Goal: Task Accomplishment & Management: Complete application form

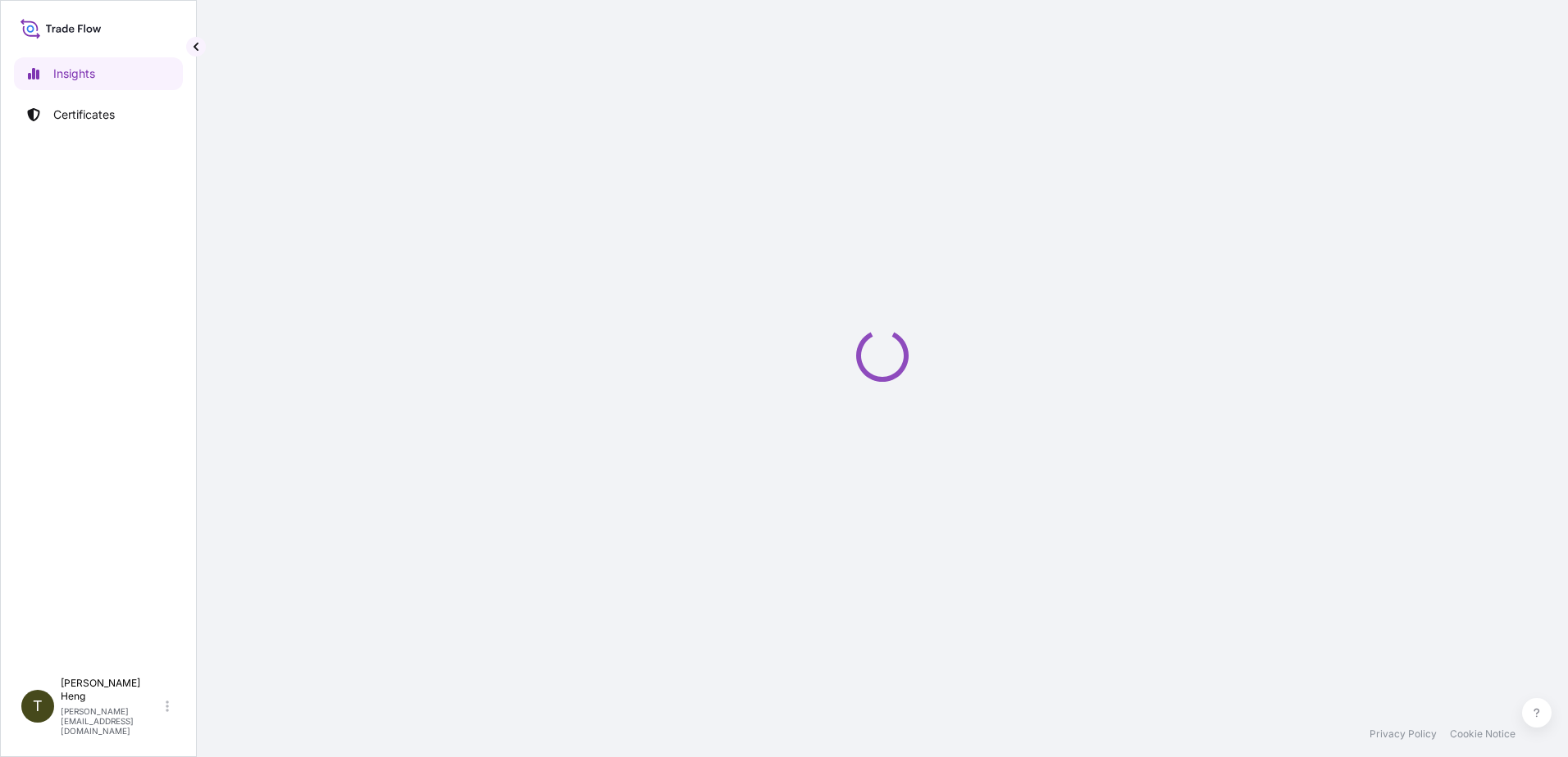
select select "2025"
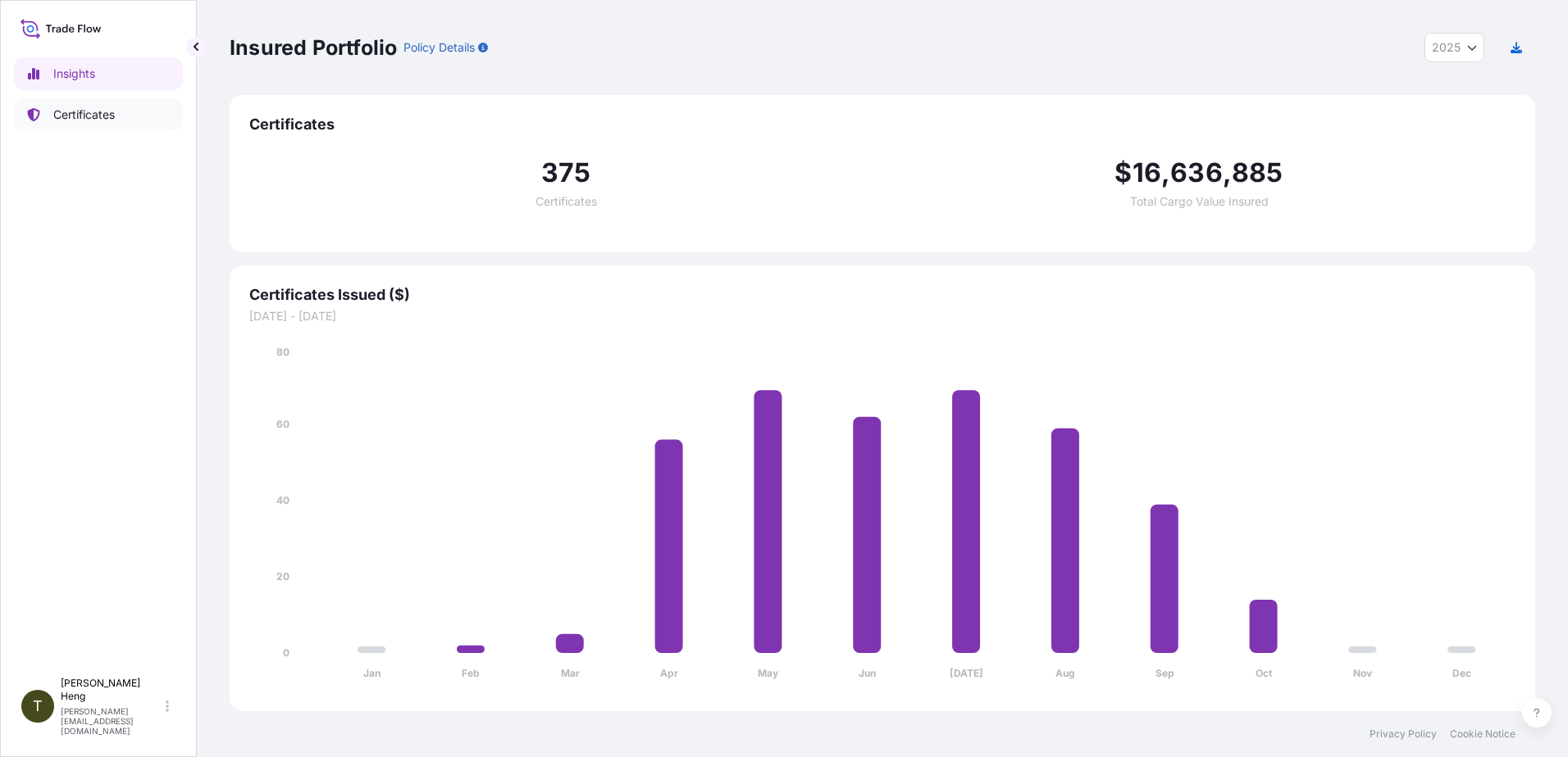
click at [77, 113] on p "Certificates" at bounding box center [83, 114] width 61 height 16
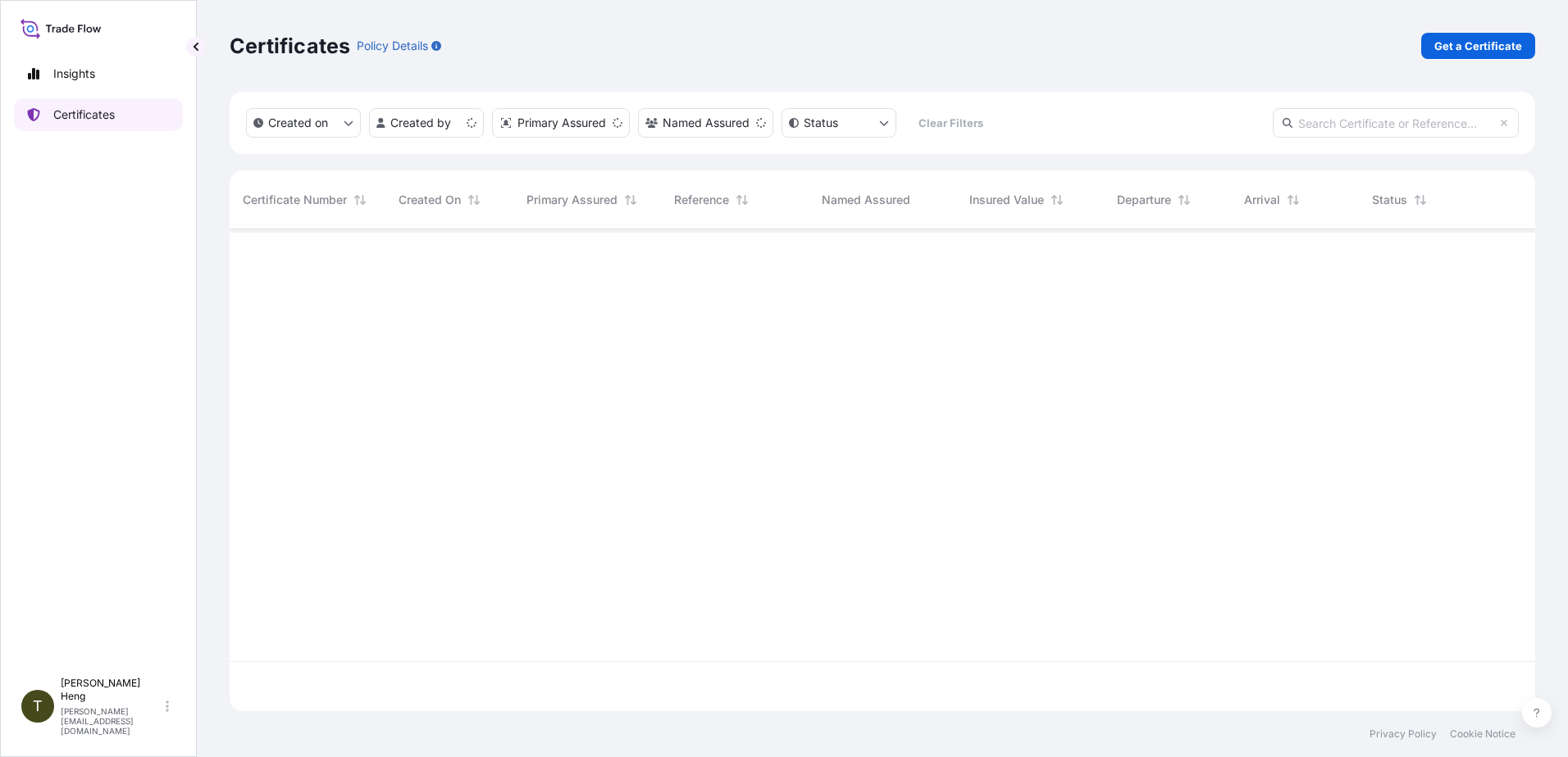
scroll to position [479, 1294]
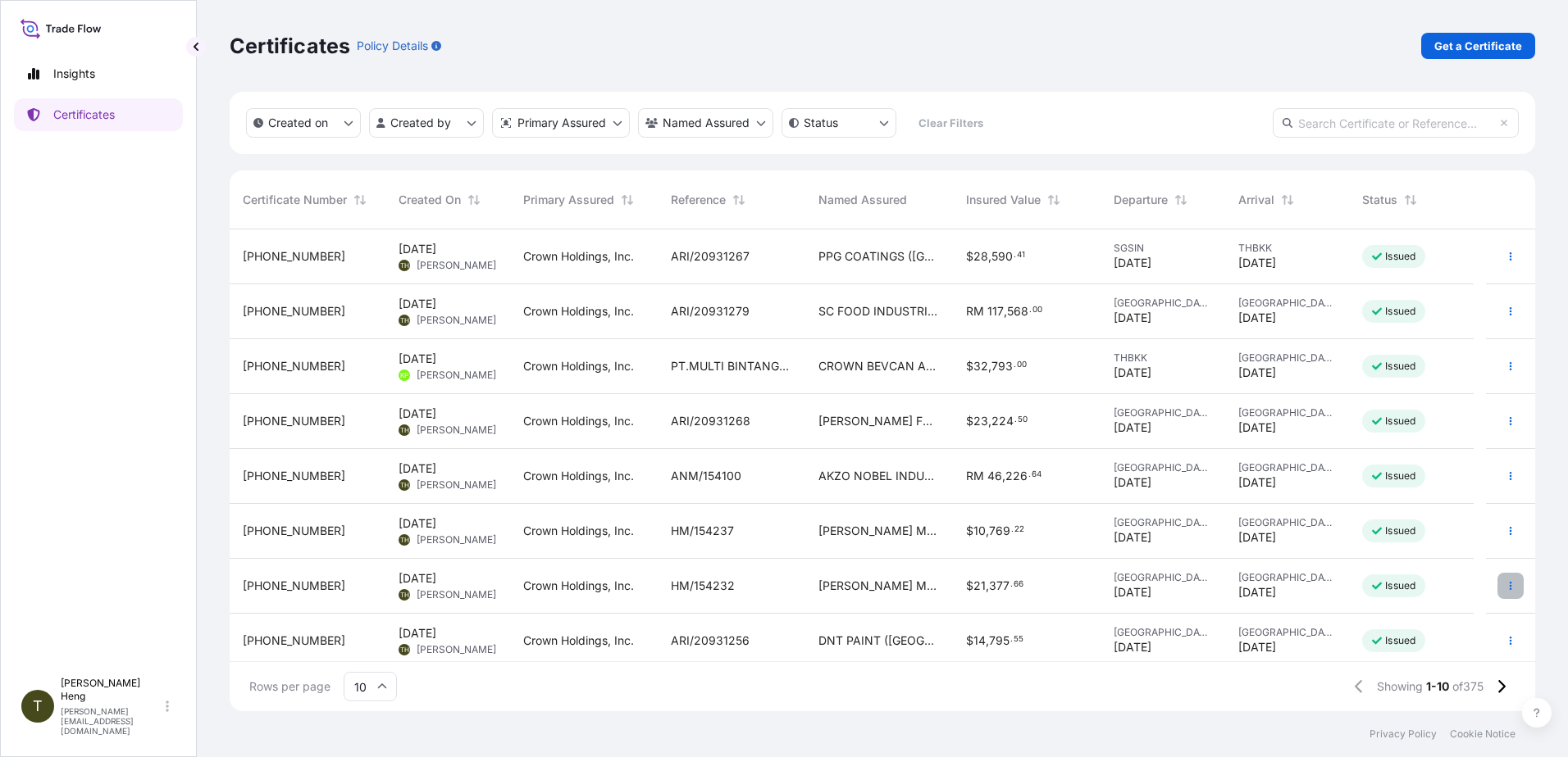
click at [1504, 585] on button "button" at bounding box center [1510, 585] width 26 height 26
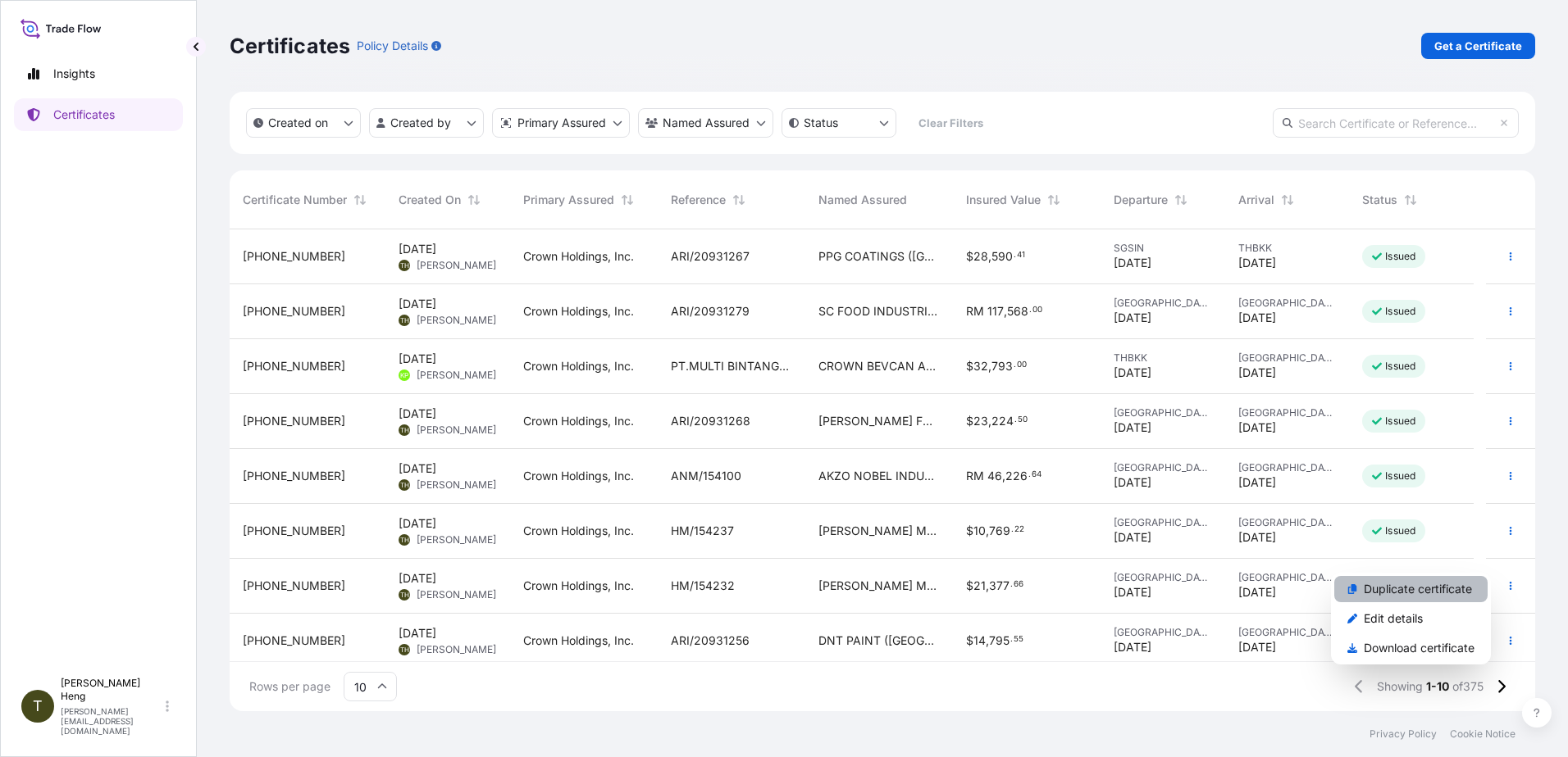
click at [1452, 593] on p "Duplicate certificate" at bounding box center [1418, 589] width 109 height 16
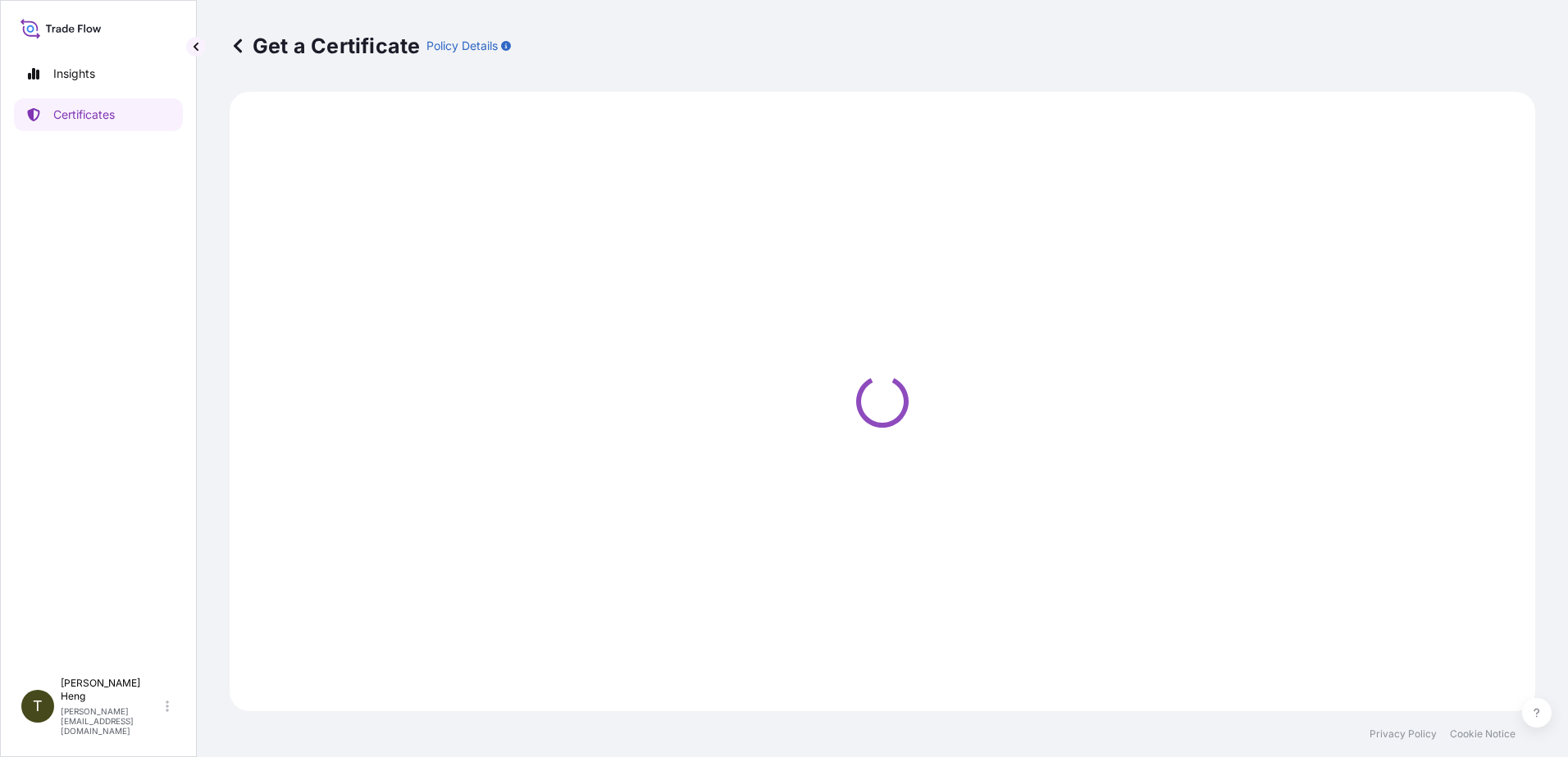
select select "Road"
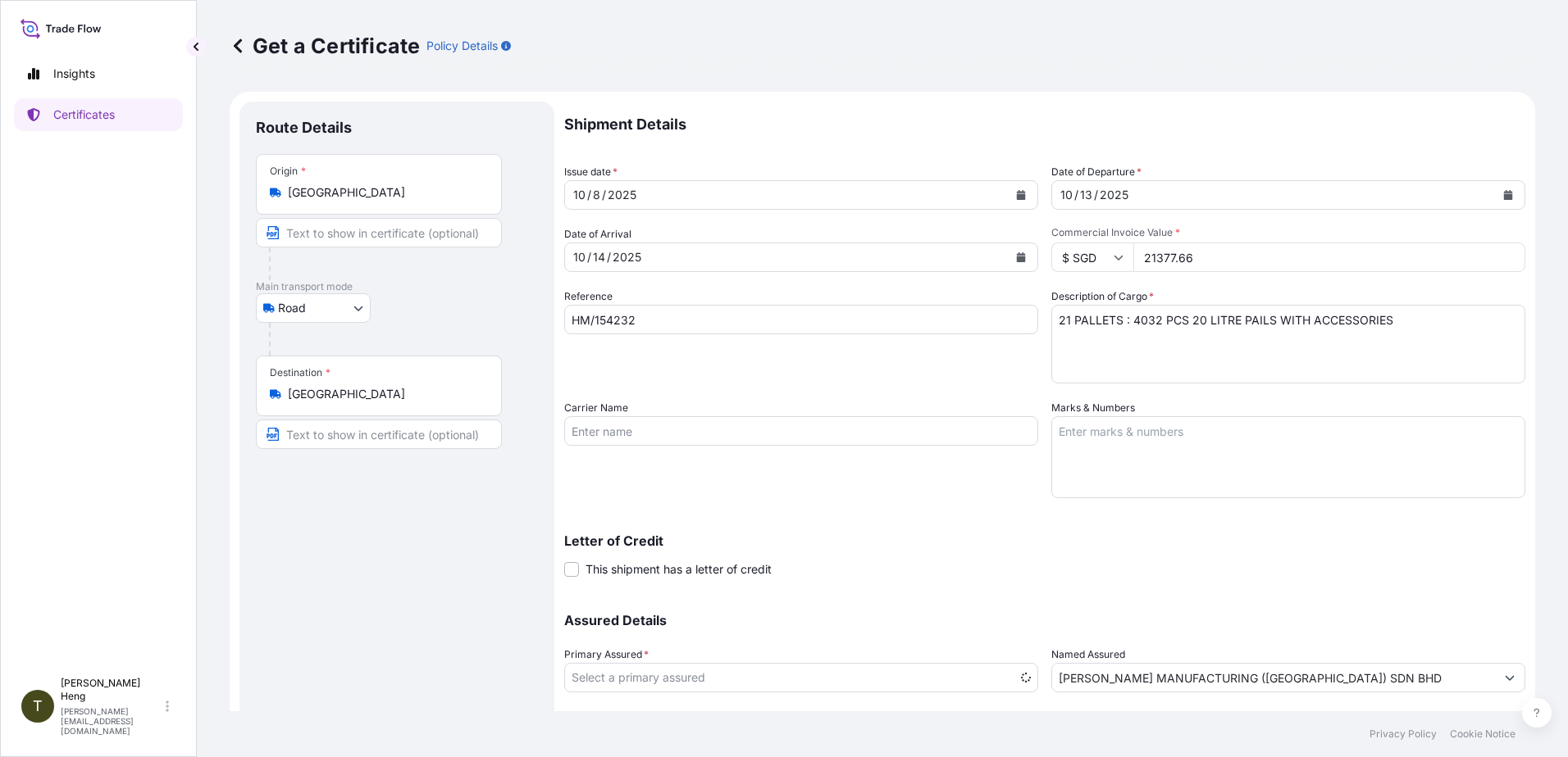
select select "31483"
click at [1017, 193] on icon "Calendar" at bounding box center [1021, 195] width 9 height 10
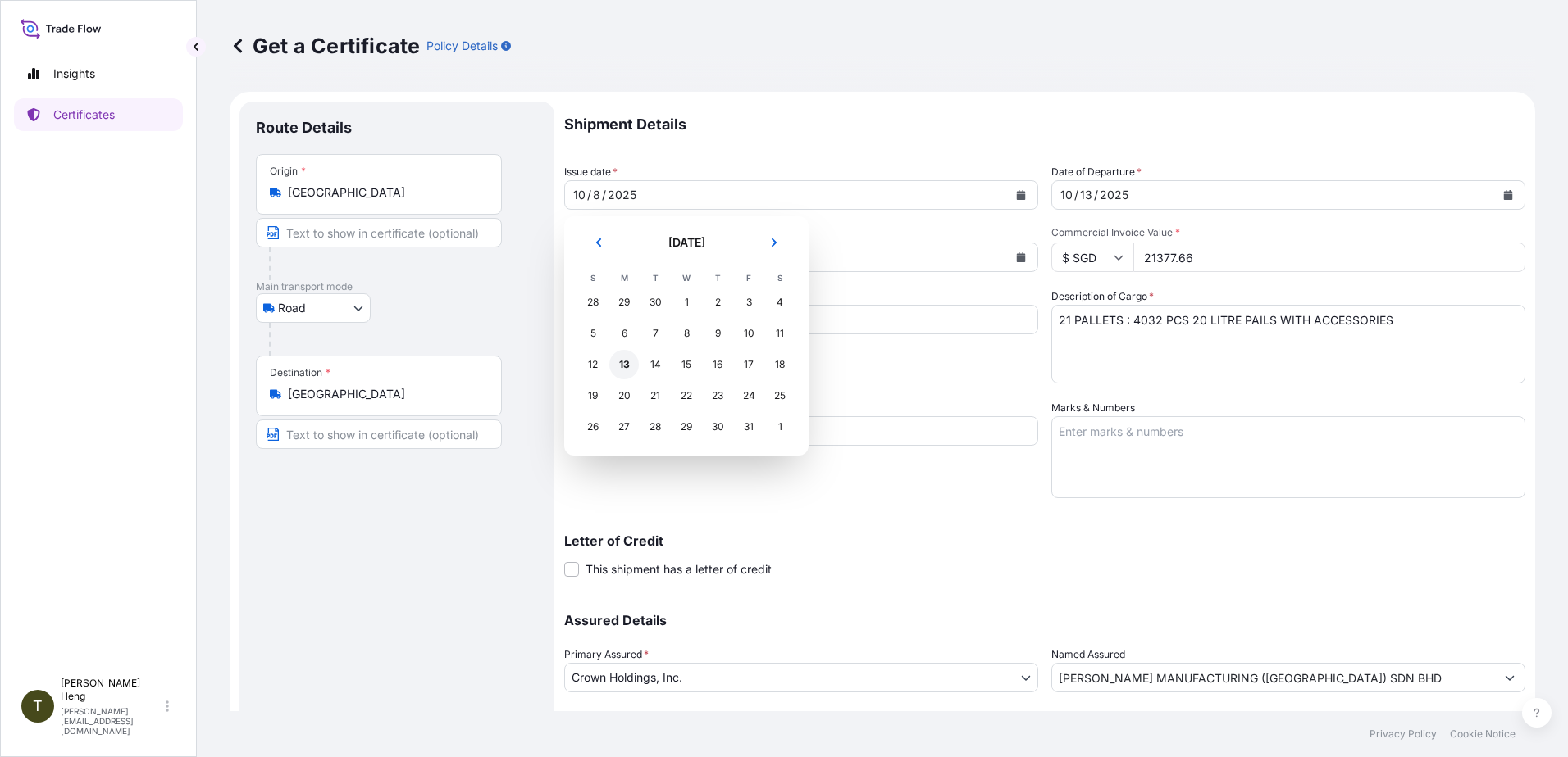
click at [627, 367] on div "13" at bounding box center [624, 364] width 29 height 29
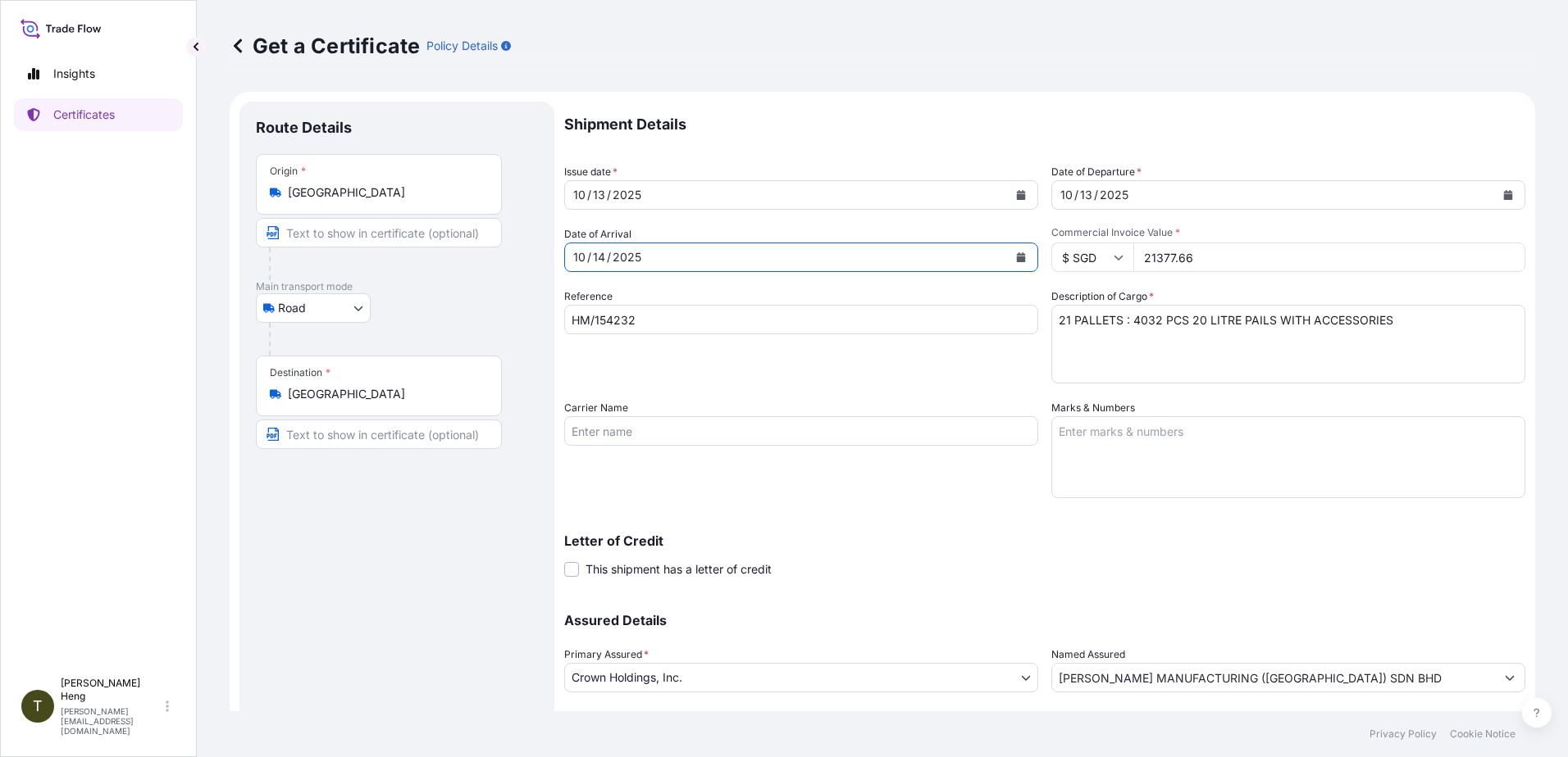
click at [1017, 257] on icon "Calendar" at bounding box center [1021, 257] width 9 height 10
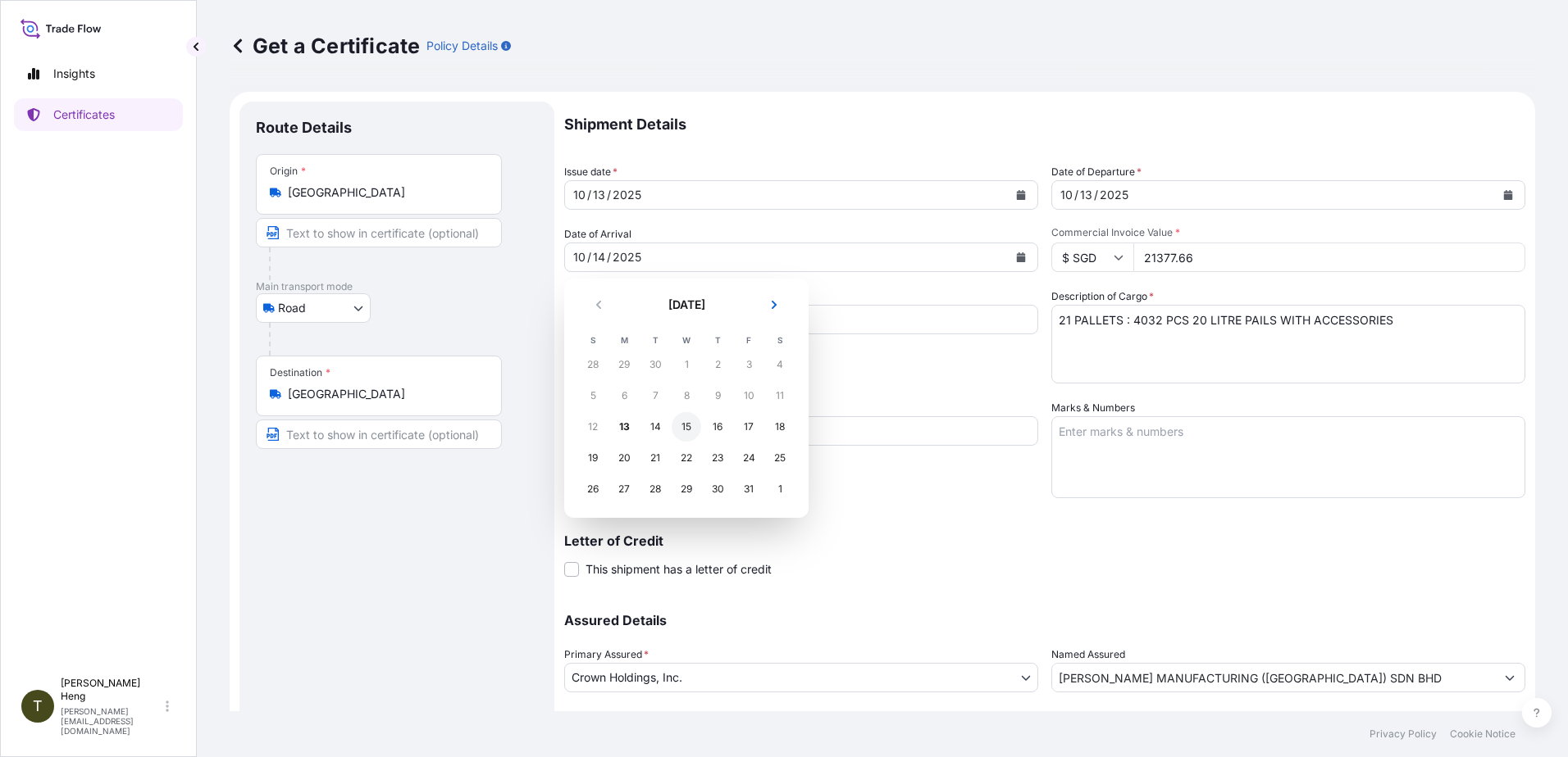
click at [679, 422] on div "15" at bounding box center [686, 426] width 29 height 29
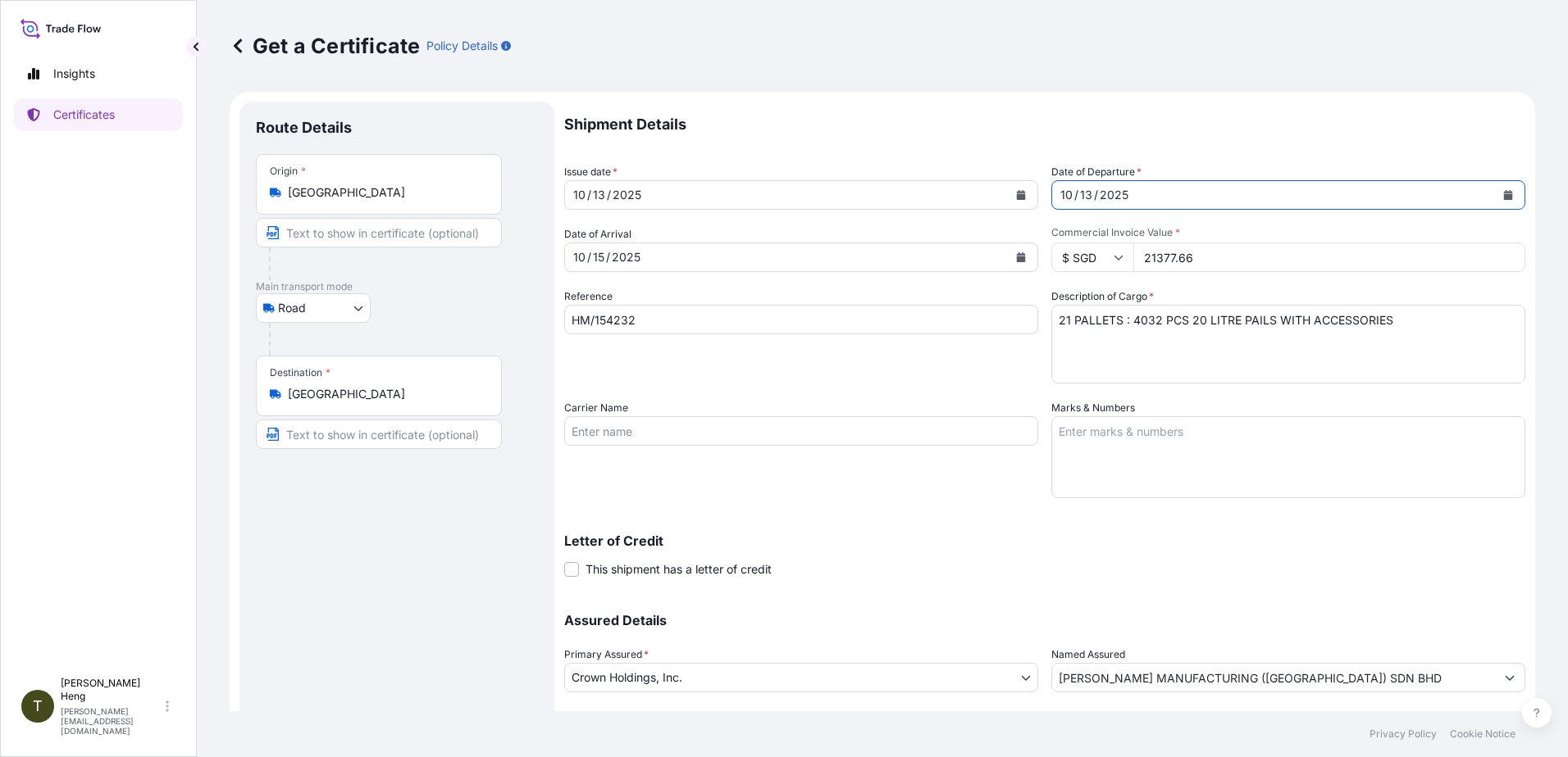
click at [1503, 191] on icon "Calendar" at bounding box center [1508, 195] width 10 height 10
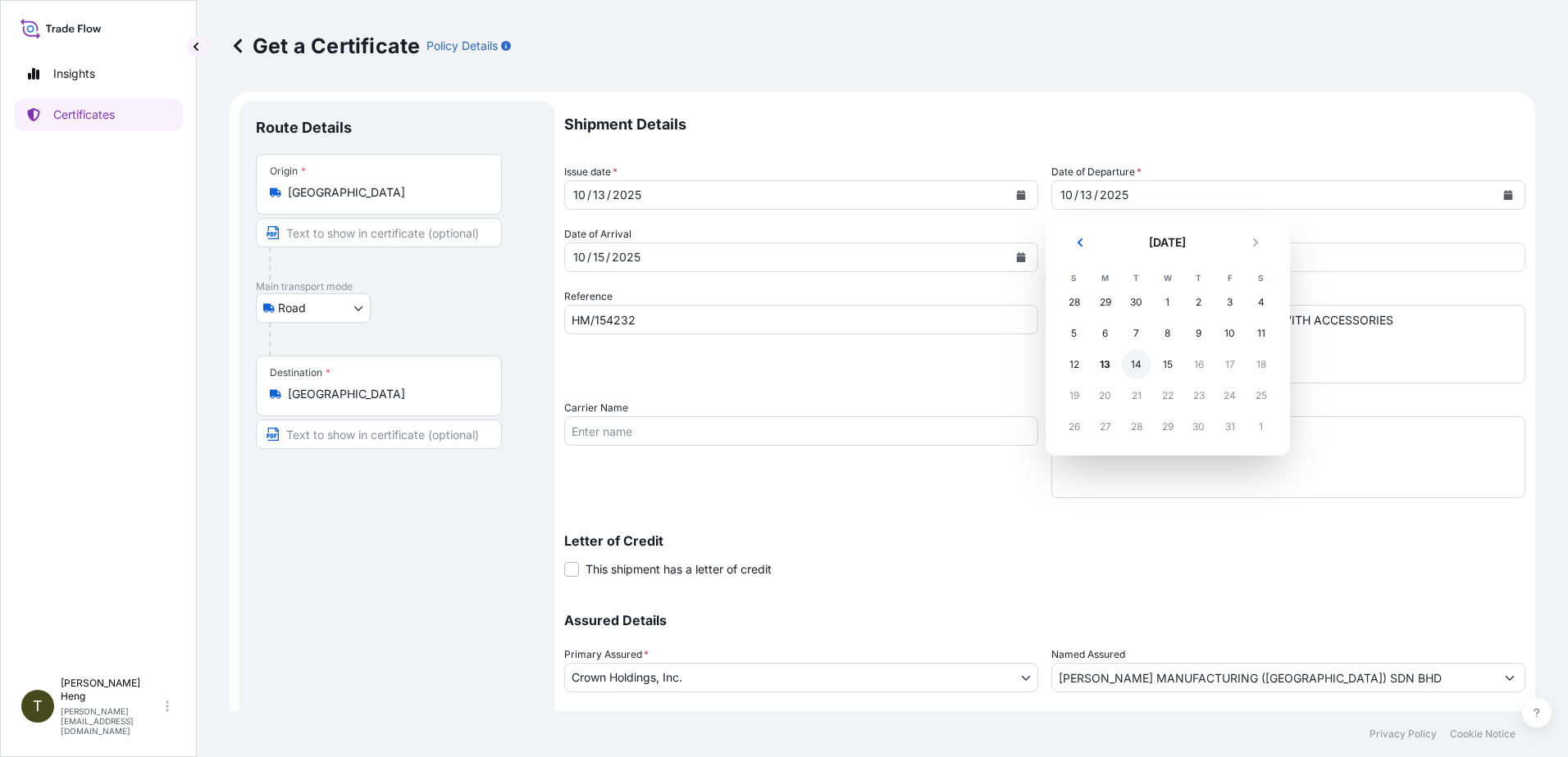
click at [1136, 369] on div "14" at bounding box center [1136, 364] width 29 height 29
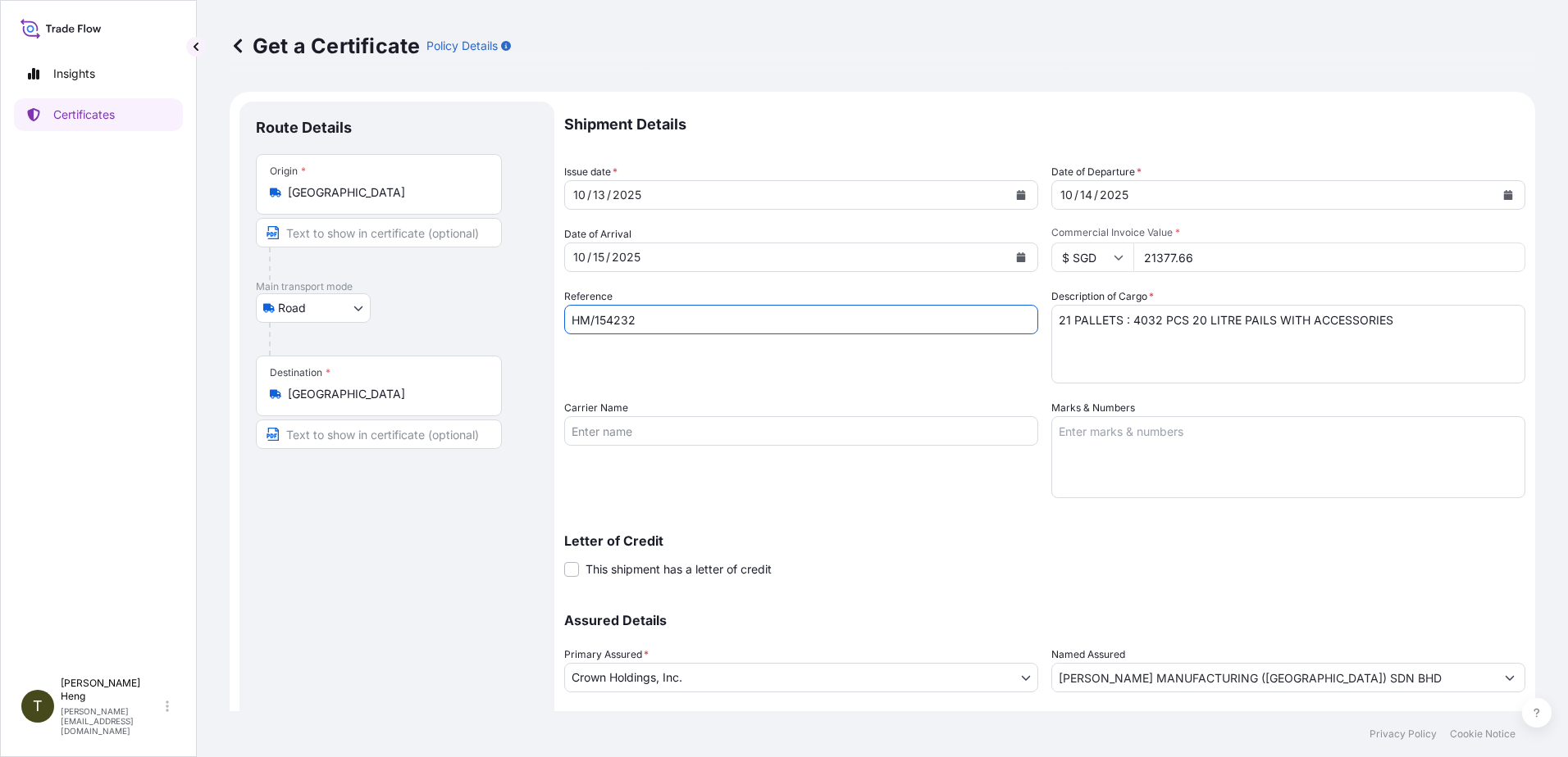
click at [649, 326] on input "HM/154232" at bounding box center [800, 320] width 474 height 29
type input "HM/154238"
click at [1141, 258] on input "21377.66" at bounding box center [1330, 257] width 392 height 29
type input "19367.04"
click at [1061, 319] on textarea "21 PALLETS : 4032 PCS 20 LITRE PAILS WITH ACCESSORIES" at bounding box center [1288, 345] width 474 height 79
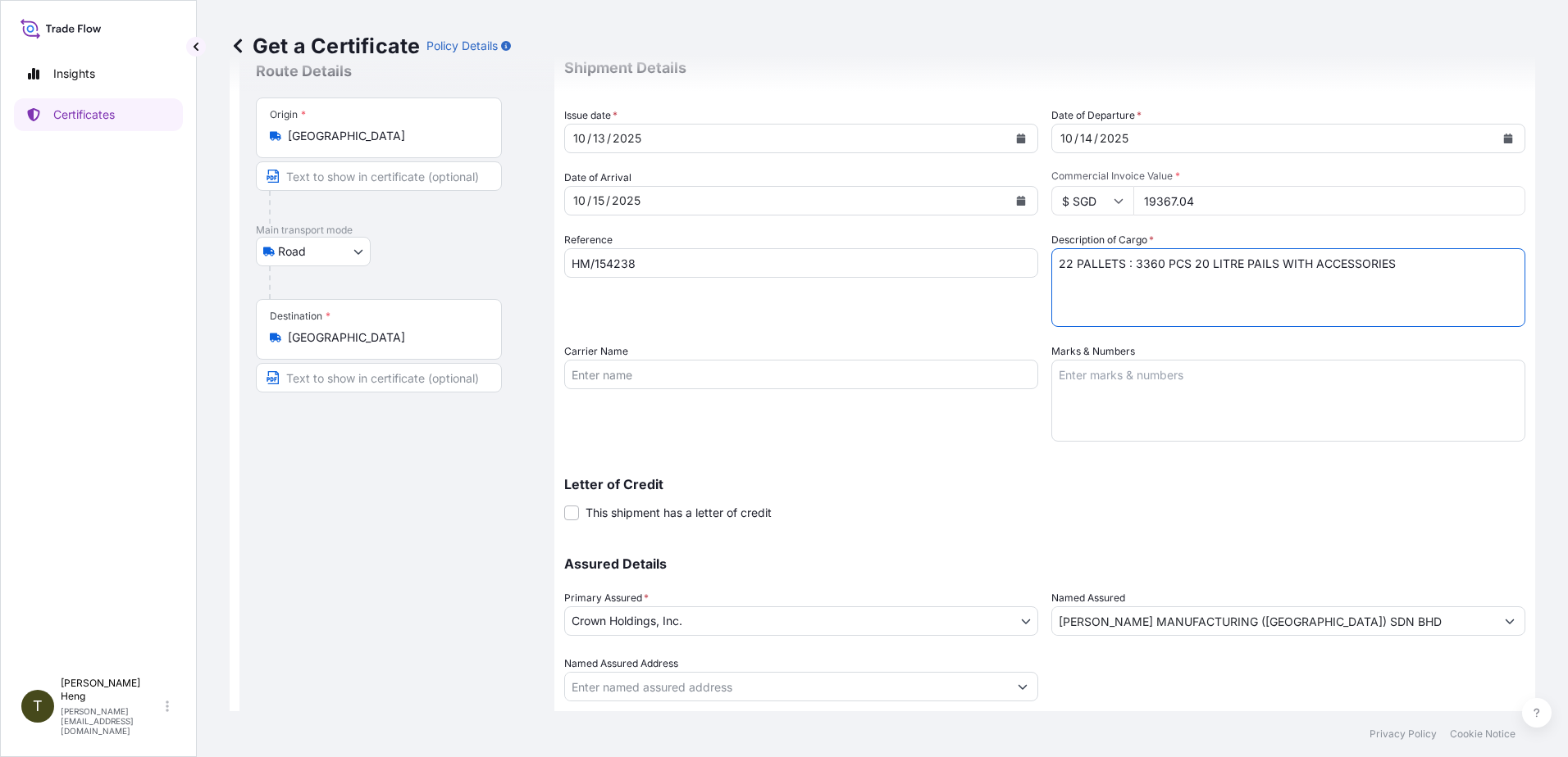
scroll to position [103, 0]
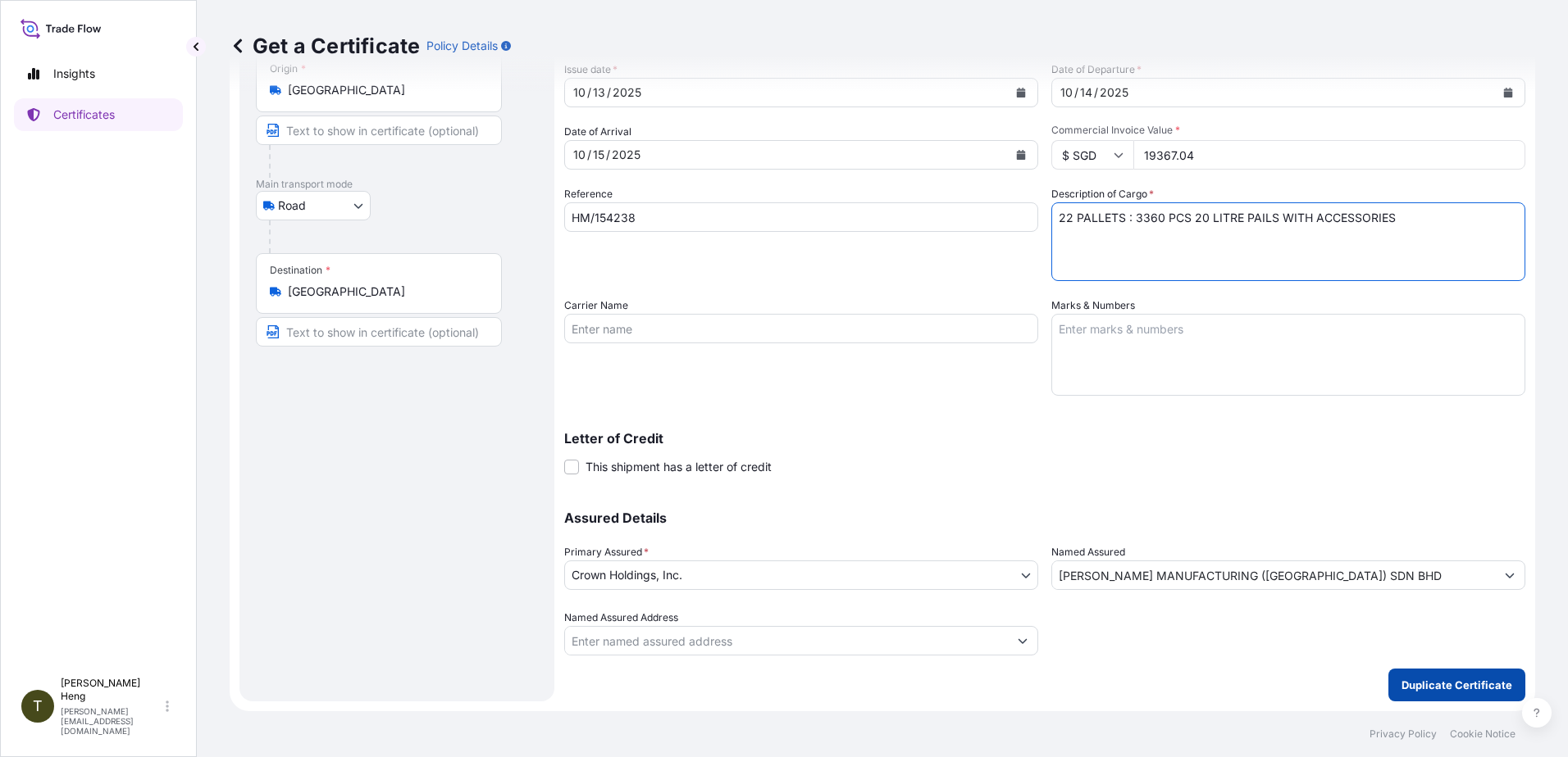
type textarea "22 PALLETS : 3360 PCS 20 LITRE PAILS WITH ACCESSORIES"
click at [1404, 686] on p "Duplicate Certificate" at bounding box center [1457, 685] width 111 height 16
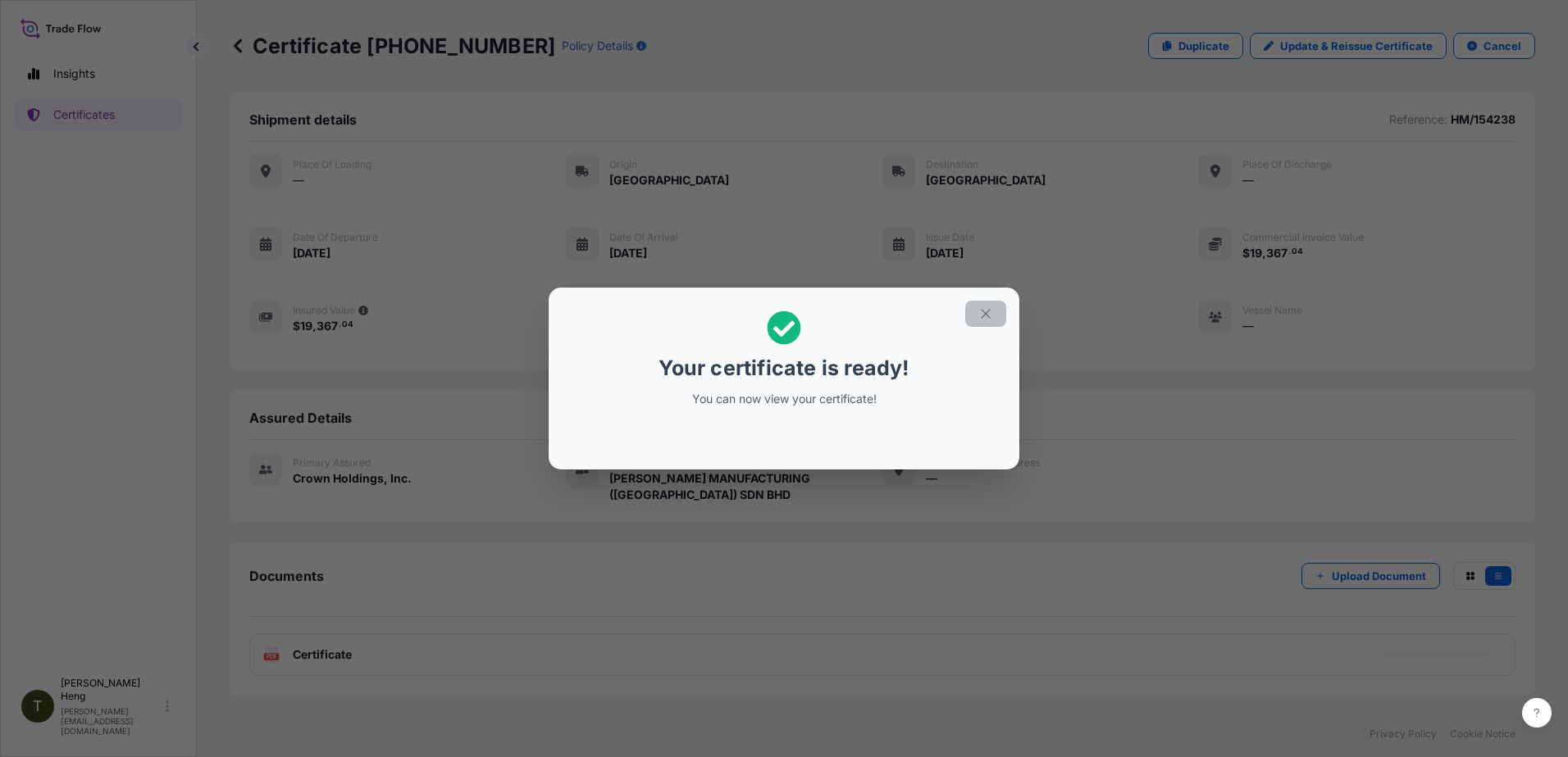
click at [984, 318] on icon "button" at bounding box center [986, 314] width 15 height 15
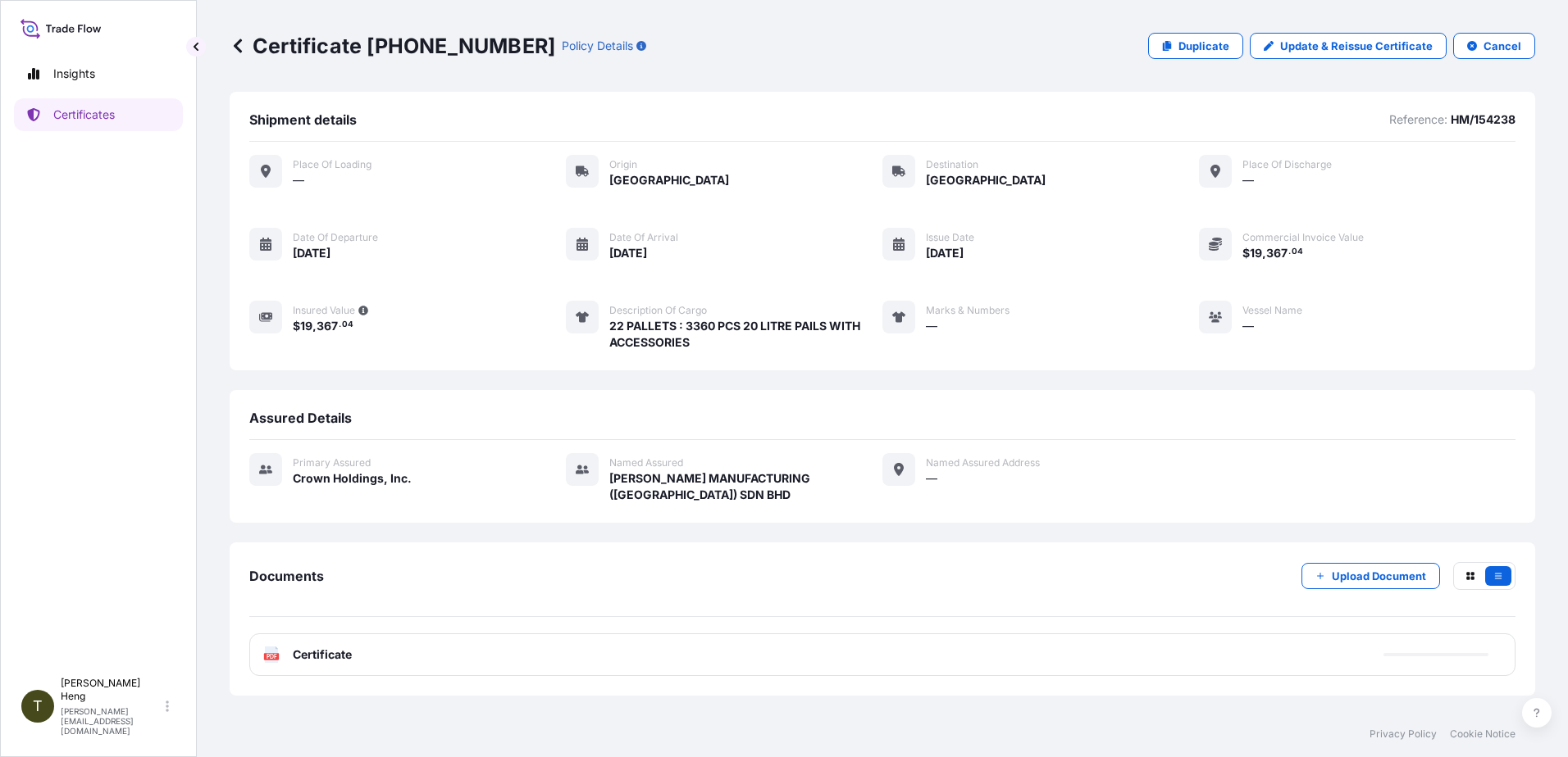
click at [270, 652] on icon at bounding box center [272, 654] width 14 height 16
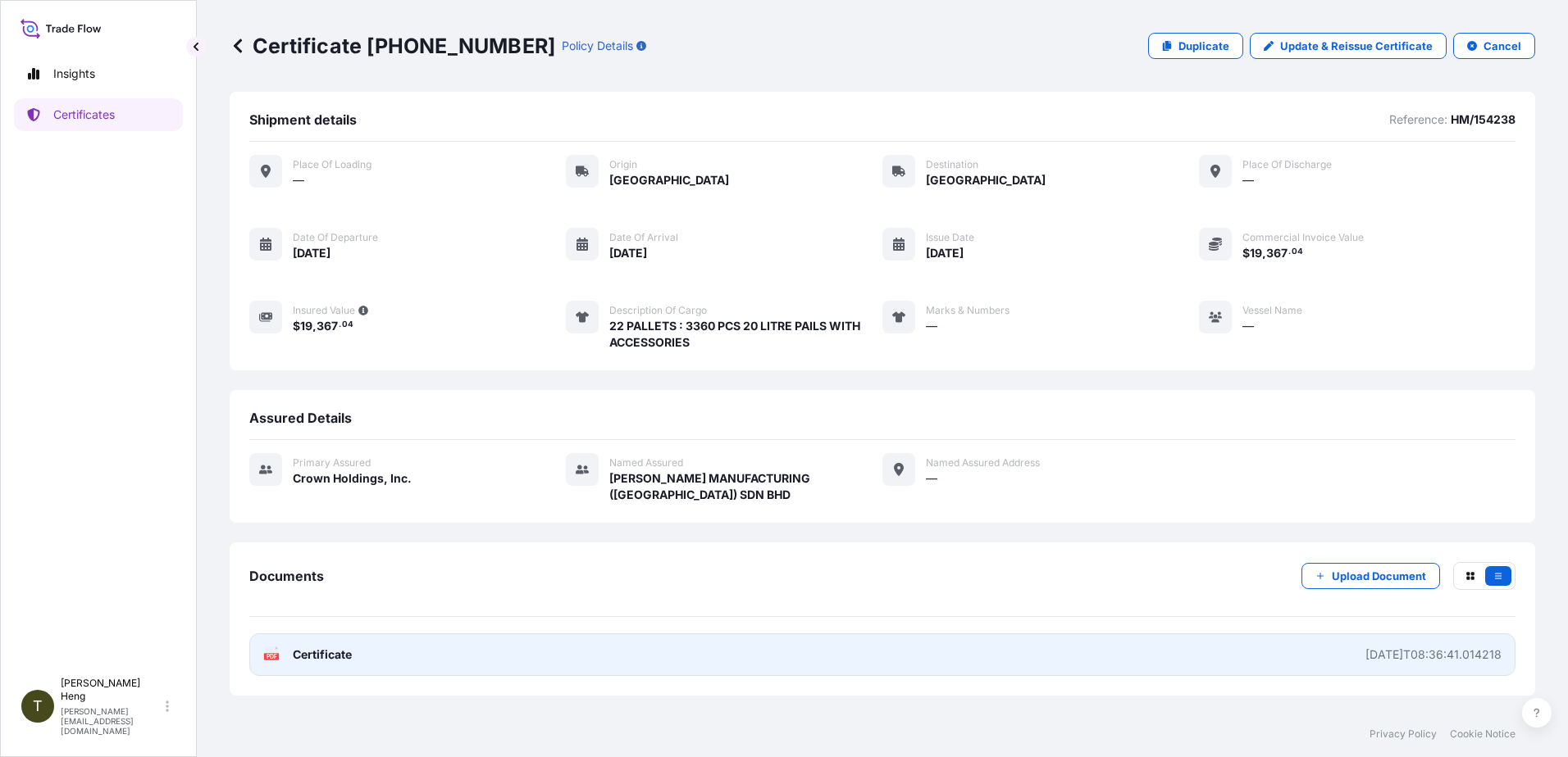
click at [270, 652] on icon at bounding box center [272, 654] width 14 height 16
